Goal: Task Accomplishment & Management: Use online tool/utility

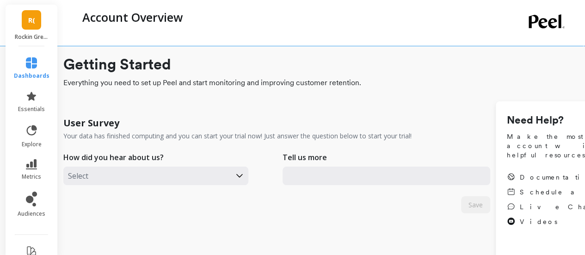
click at [28, 24] on span "R(" at bounding box center [31, 20] width 7 height 11
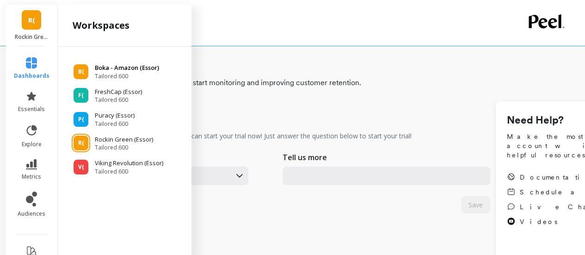
click at [109, 73] on span "Tailored 600" at bounding box center [127, 76] width 64 height 7
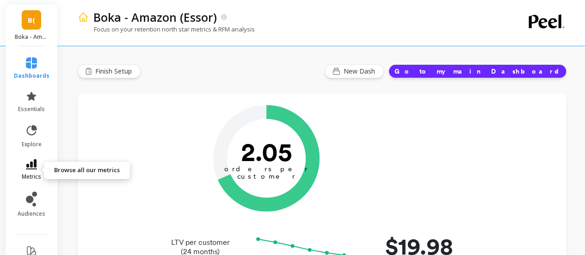
click at [30, 162] on icon at bounding box center [31, 164] width 11 height 10
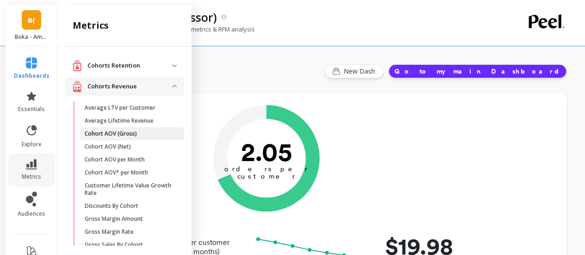
scroll to position [231, 0]
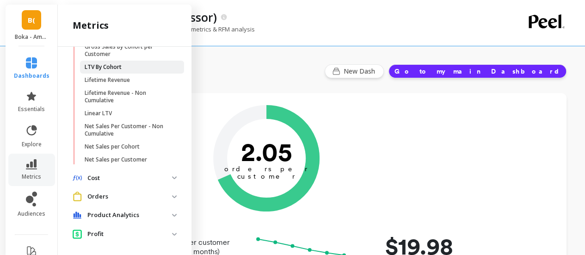
click at [122, 69] on span "LTV By Cohort" at bounding box center [129, 66] width 88 height 7
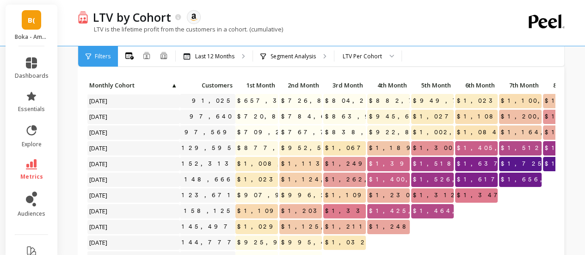
scroll to position [277, 0]
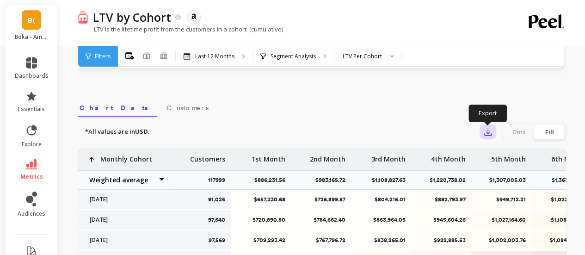
click at [491, 135] on icon "button" at bounding box center [487, 131] width 9 height 9
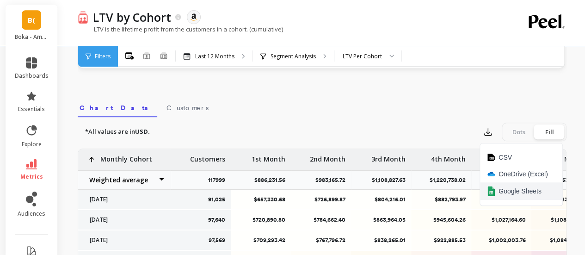
click at [511, 191] on span "Google Sheets" at bounding box center [519, 190] width 43 height 9
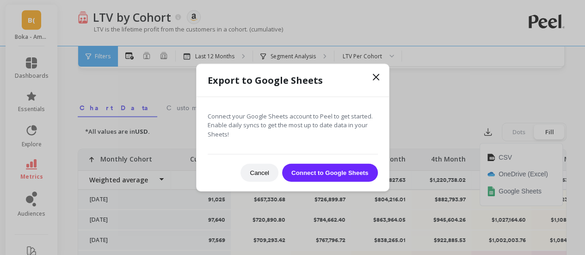
click at [312, 174] on button "Connect to Google Sheets" at bounding box center [330, 173] width 96 height 18
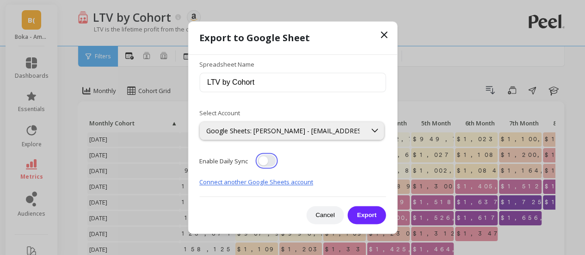
click at [262, 161] on button "button" at bounding box center [266, 160] width 18 height 12
click at [372, 215] on button "Export" at bounding box center [367, 215] width 38 height 18
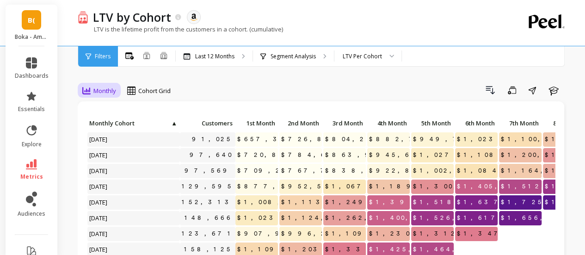
click at [99, 92] on span "Monthly" at bounding box center [104, 90] width 23 height 9
click at [226, 87] on div "Drill Down Save Share Learn" at bounding box center [371, 90] width 389 height 15
click at [106, 90] on span "Monthly" at bounding box center [104, 90] width 23 height 9
click at [29, 166] on icon at bounding box center [31, 164] width 11 height 10
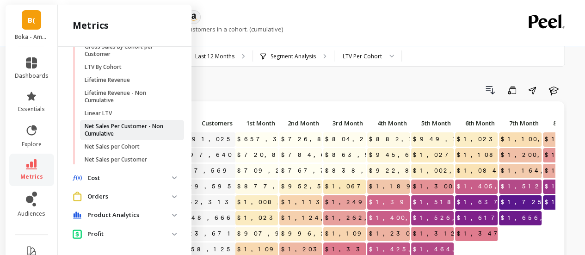
scroll to position [258, 0]
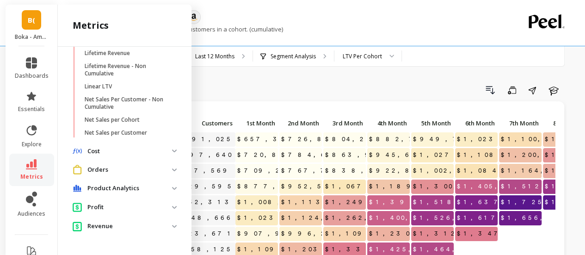
click at [134, 171] on p "Orders" at bounding box center [129, 169] width 85 height 9
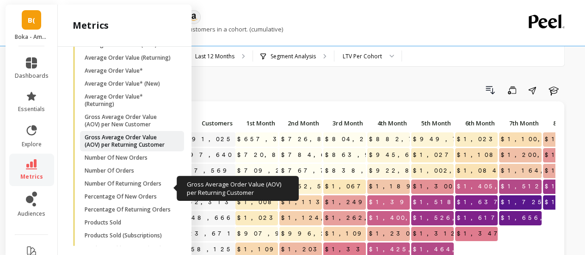
scroll to position [489, 0]
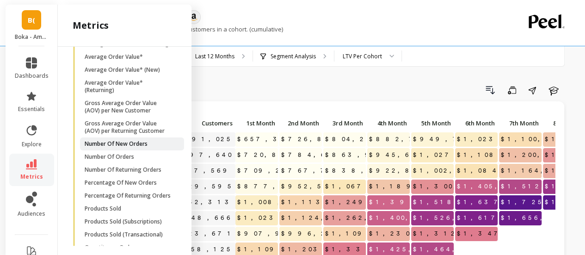
click at [123, 147] on p "Number Of New Orders" at bounding box center [116, 143] width 63 height 7
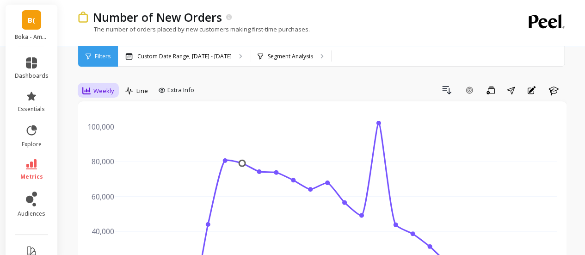
click at [103, 92] on span "Weekly" at bounding box center [103, 90] width 21 height 9
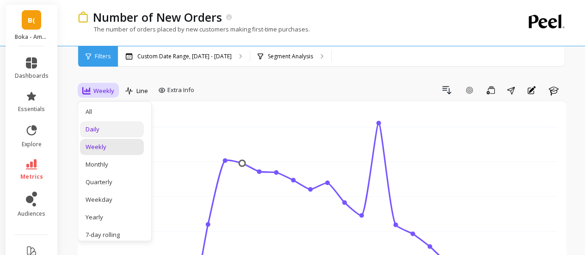
click at [107, 131] on div "Daily" at bounding box center [111, 129] width 53 height 9
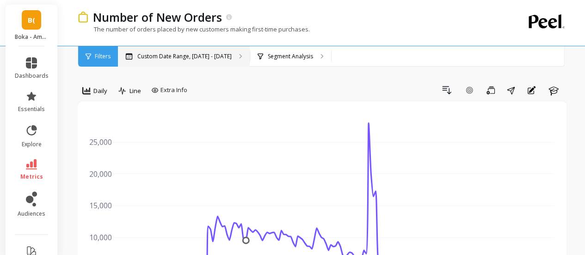
click at [213, 59] on p "Custom Date Range, Apr 1 - Sep 14" at bounding box center [184, 56] width 94 height 7
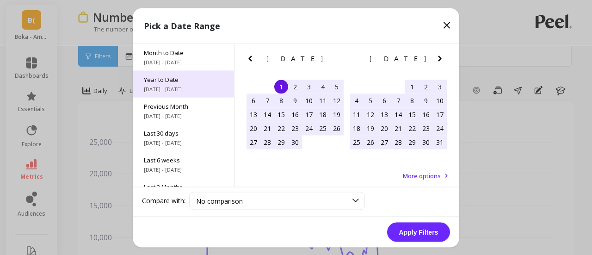
click at [197, 85] on span "1/1/2025 - 9/15/2025" at bounding box center [183, 88] width 79 height 7
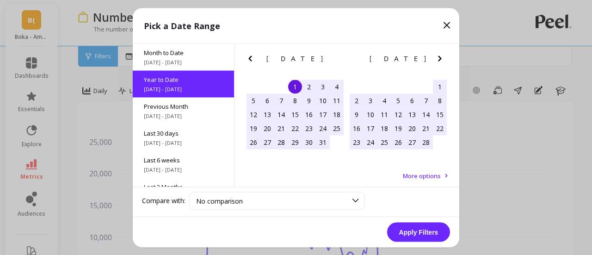
click at [420, 232] on button "Apply Filters" at bounding box center [418, 231] width 63 height 19
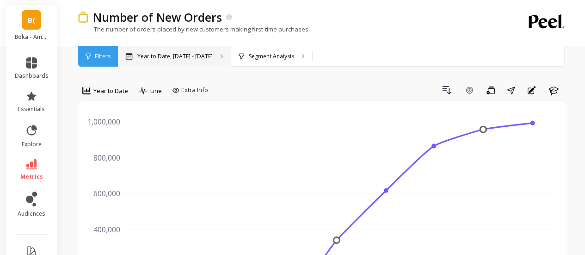
click at [176, 49] on div "Year to Date, Jan 1 - Sep 15" at bounding box center [174, 56] width 113 height 20
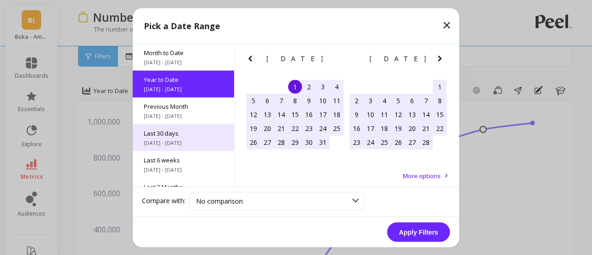
scroll to position [46, 0]
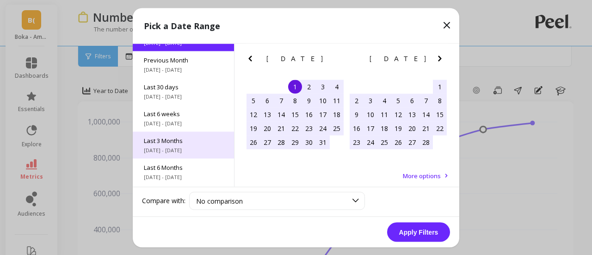
click at [184, 140] on span "Last 3 Months" at bounding box center [183, 140] width 79 height 8
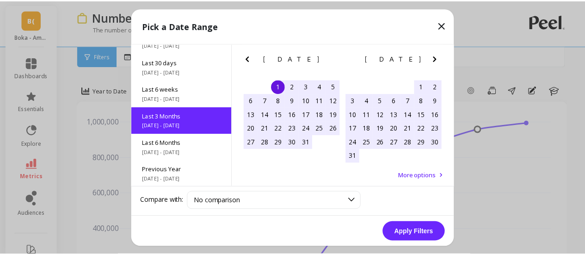
scroll to position [76, 0]
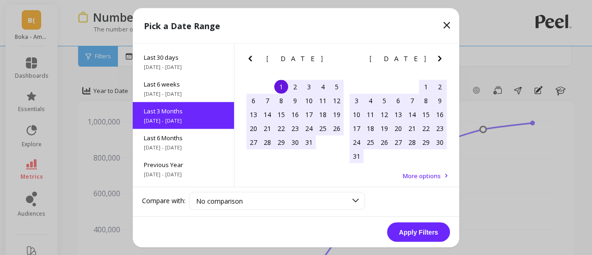
click at [415, 228] on button "Apply Filters" at bounding box center [418, 231] width 63 height 19
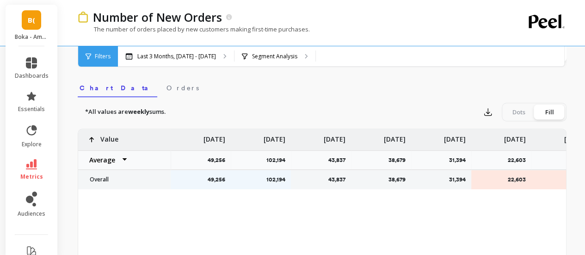
scroll to position [231, 0]
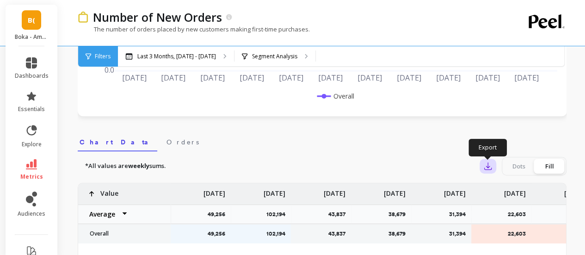
click at [482, 166] on button "button" at bounding box center [487, 166] width 17 height 15
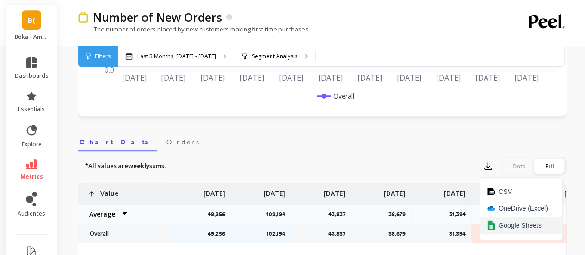
click at [510, 224] on span "Google Sheets" at bounding box center [519, 224] width 43 height 9
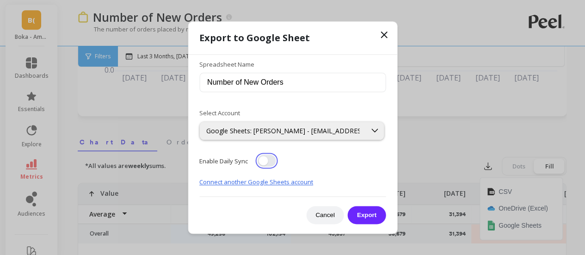
click at [266, 162] on button "button" at bounding box center [266, 160] width 18 height 12
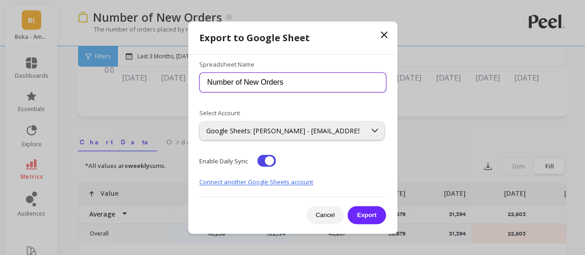
click at [299, 83] on input "Number of New Orders" at bounding box center [292, 82] width 186 height 19
type input "Number of New Orders - Daily"
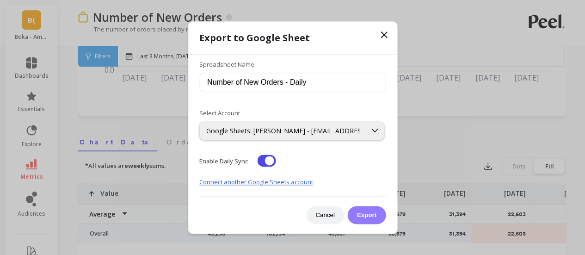
click at [366, 218] on button "Export" at bounding box center [367, 215] width 38 height 18
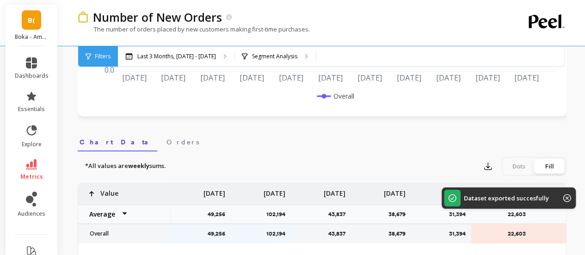
drag, startPoint x: 489, startPoint y: 140, endPoint x: 481, endPoint y: 135, distance: 9.5
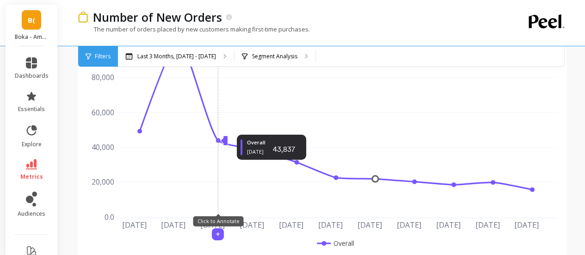
scroll to position [0, 0]
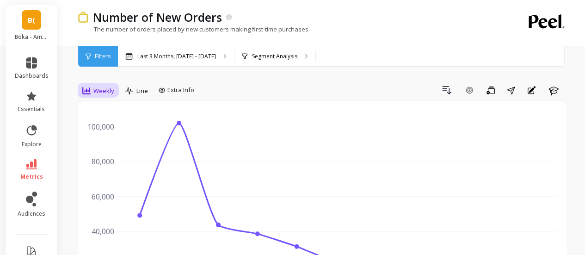
click at [102, 86] on span "Weekly" at bounding box center [103, 90] width 21 height 9
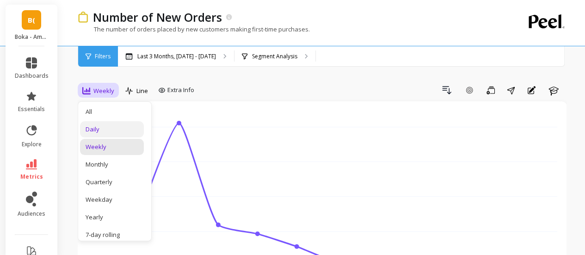
click at [104, 130] on div "Daily" at bounding box center [111, 129] width 53 height 9
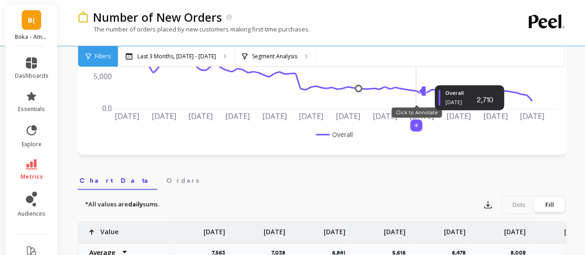
scroll to position [277, 0]
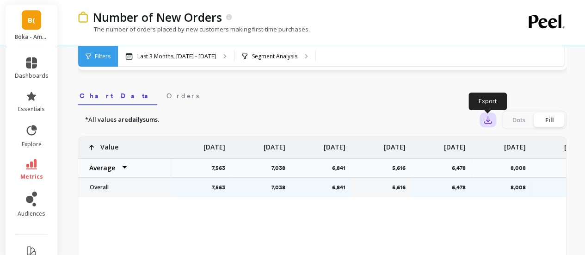
click at [488, 122] on icon "button" at bounding box center [487, 119] width 9 height 9
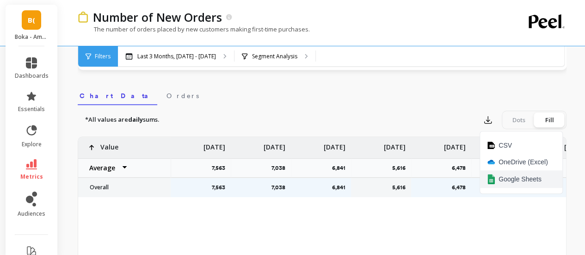
click at [517, 179] on span "Google Sheets" at bounding box center [519, 178] width 43 height 9
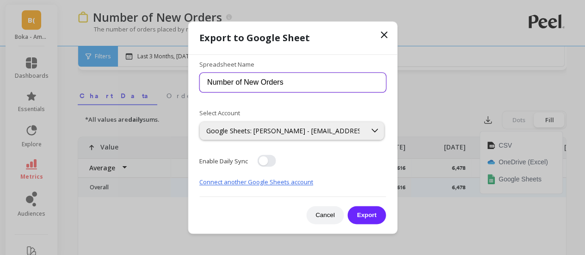
click at [292, 85] on input "Number of New Orders" at bounding box center [292, 82] width 186 height 19
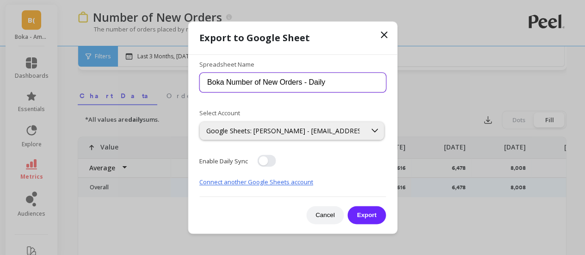
type input "Boka Number of New Orders - Daily"
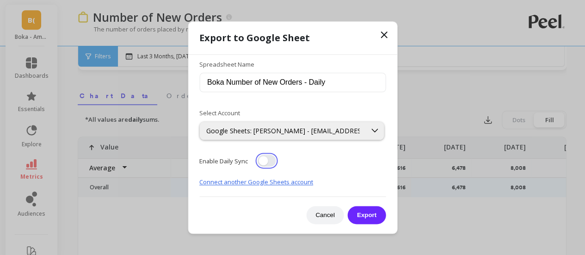
click at [263, 159] on button "button" at bounding box center [266, 160] width 18 height 12
click at [340, 162] on div "Enable Daily Sync" at bounding box center [292, 160] width 186 height 12
click at [364, 211] on button "Export" at bounding box center [367, 215] width 38 height 18
